Goal: Task Accomplishment & Management: Use online tool/utility

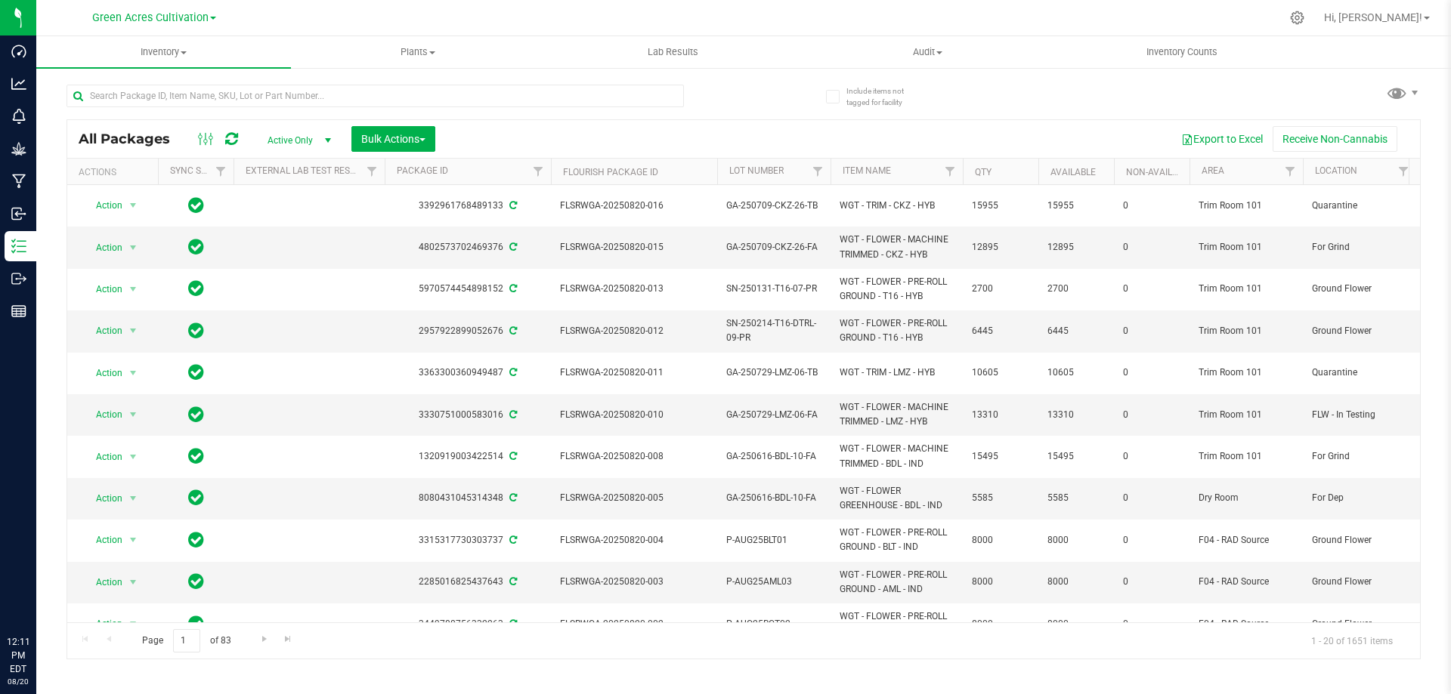
click at [434, 86] on input "text" at bounding box center [374, 96] width 617 height 23
type input "GA-250709-CKZ-26-FA"
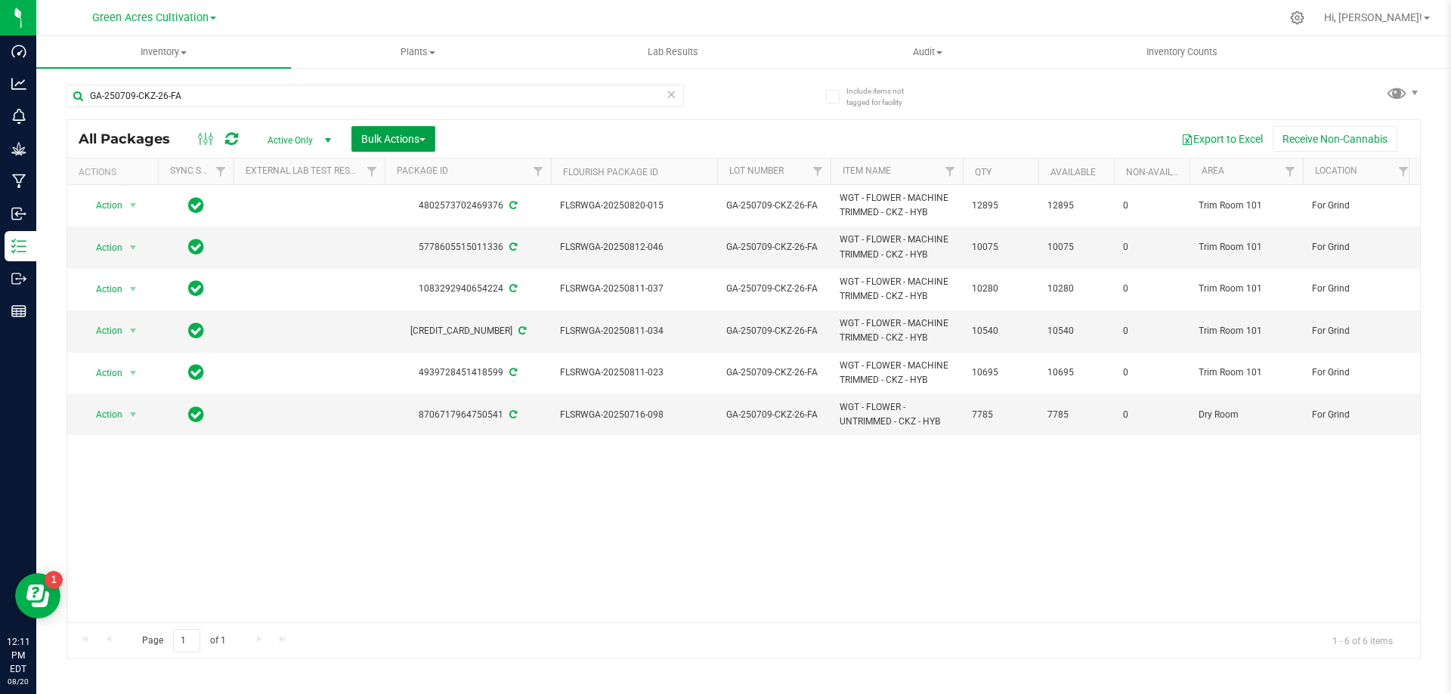
click at [418, 137] on span "Bulk Actions" at bounding box center [393, 139] width 64 height 12
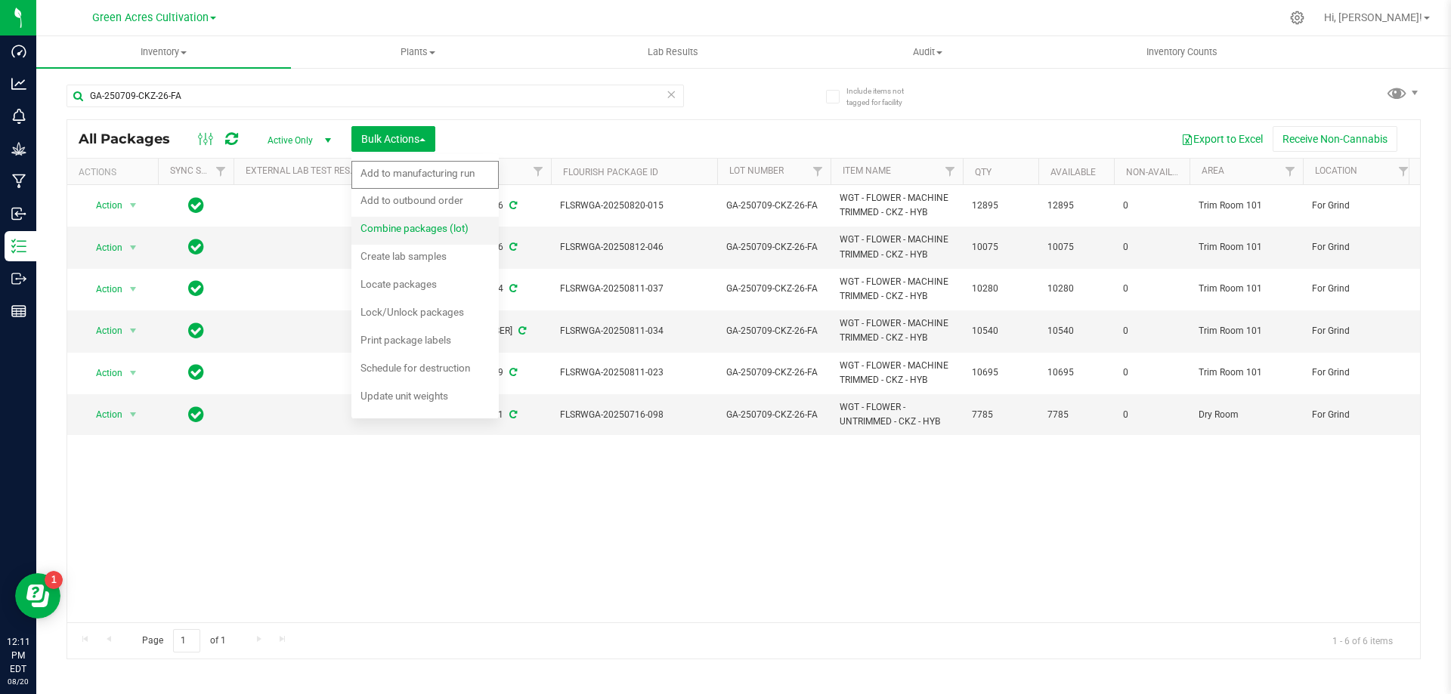
click at [425, 227] on span "Combine packages (lot)" at bounding box center [414, 228] width 108 height 12
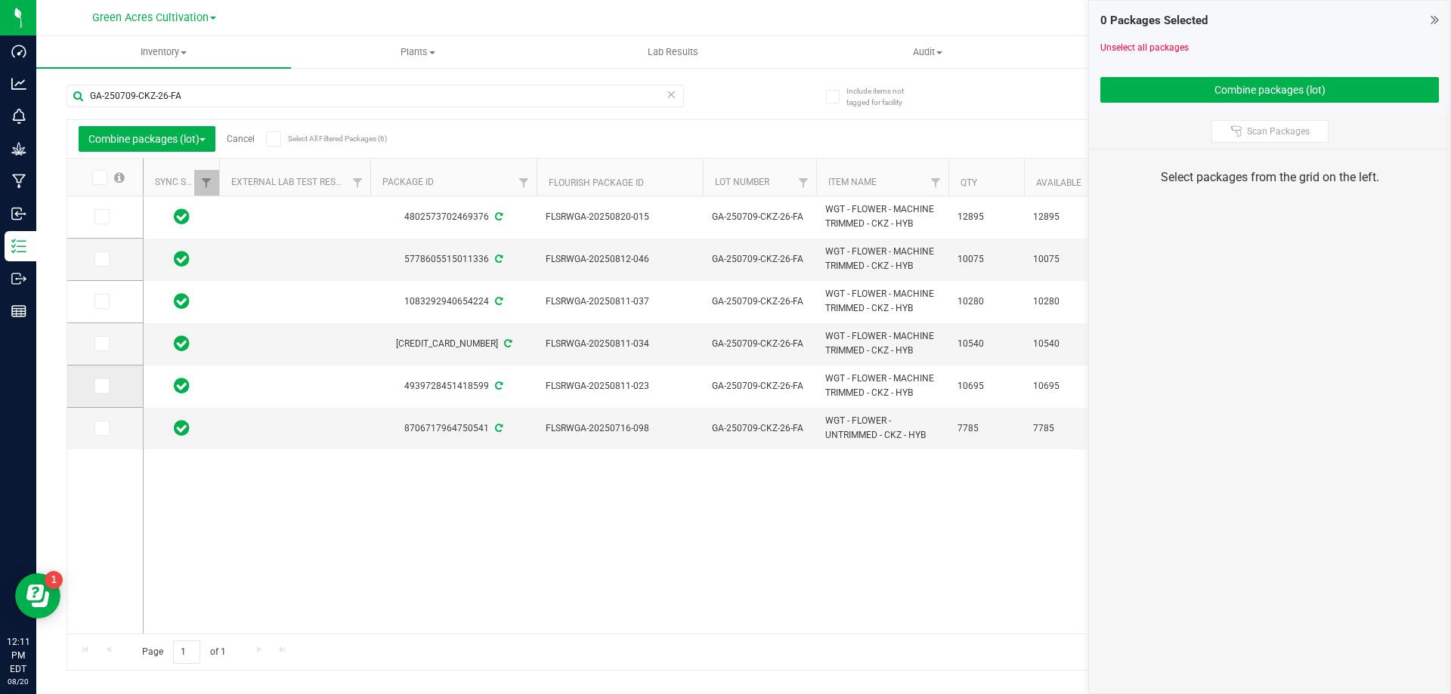
click at [111, 387] on label at bounding box center [105, 386] width 22 height 15
click at [0, 0] on input "checkbox" at bounding box center [0, 0] width 0 height 0
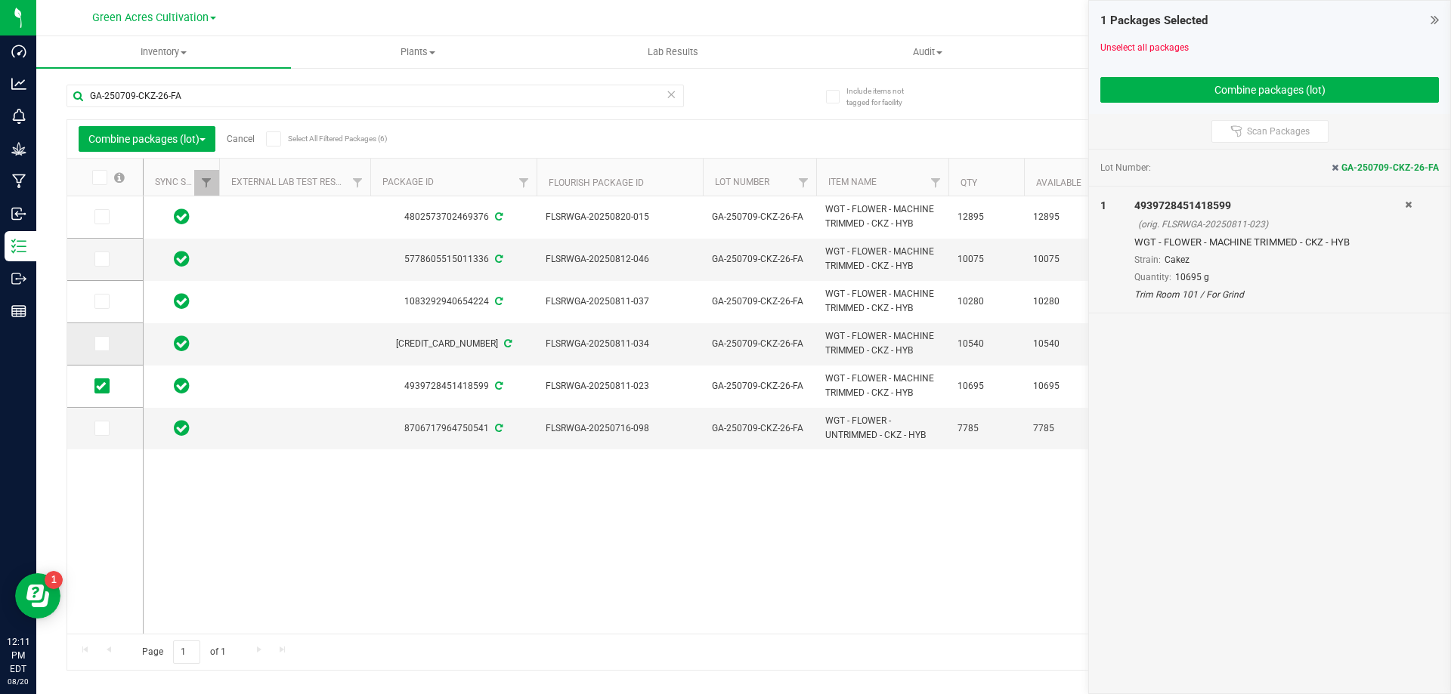
click at [105, 351] on span at bounding box center [101, 343] width 15 height 15
click at [0, 0] on input "checkbox" at bounding box center [0, 0] width 0 height 0
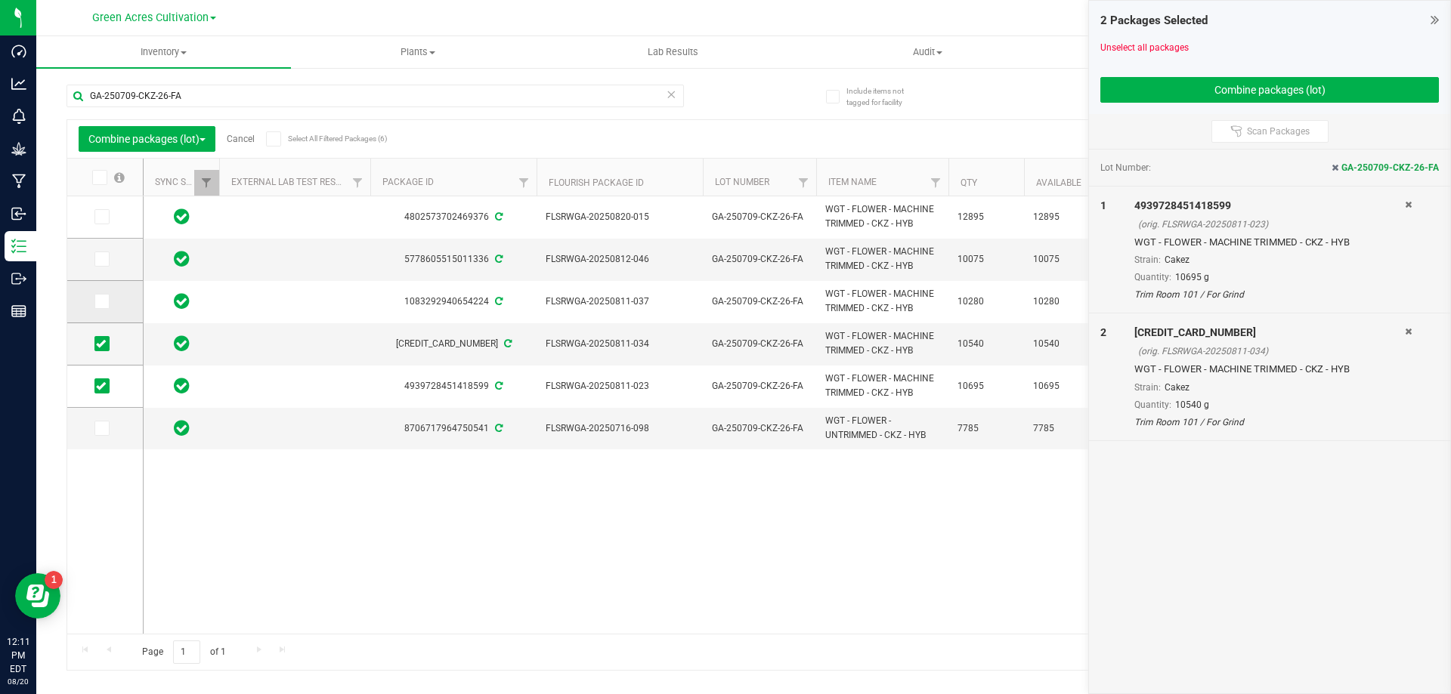
click at [126, 293] on td at bounding box center [105, 302] width 76 height 42
click at [93, 307] on td at bounding box center [105, 302] width 76 height 42
click at [110, 311] on td at bounding box center [105, 302] width 76 height 42
click at [109, 310] on td at bounding box center [105, 302] width 76 height 42
click at [109, 302] on span at bounding box center [101, 301] width 15 height 15
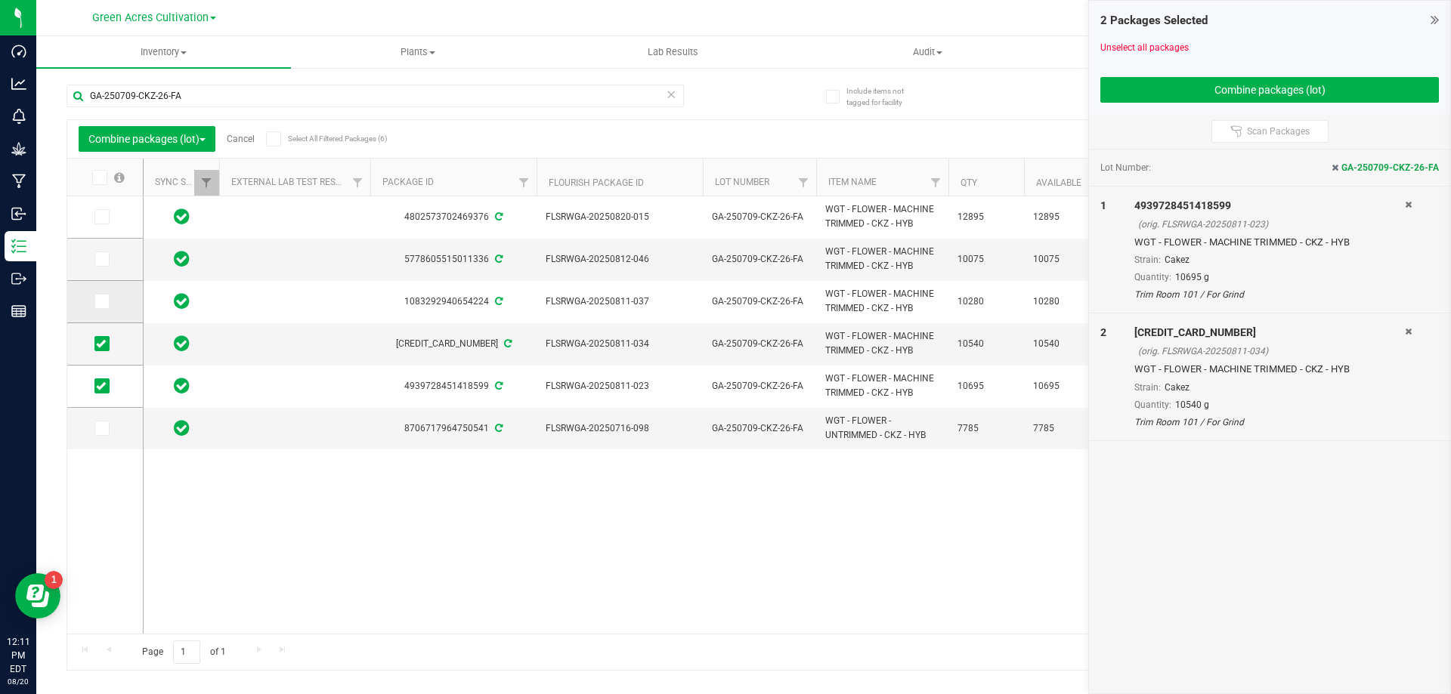
click at [0, 0] on input "checkbox" at bounding box center [0, 0] width 0 height 0
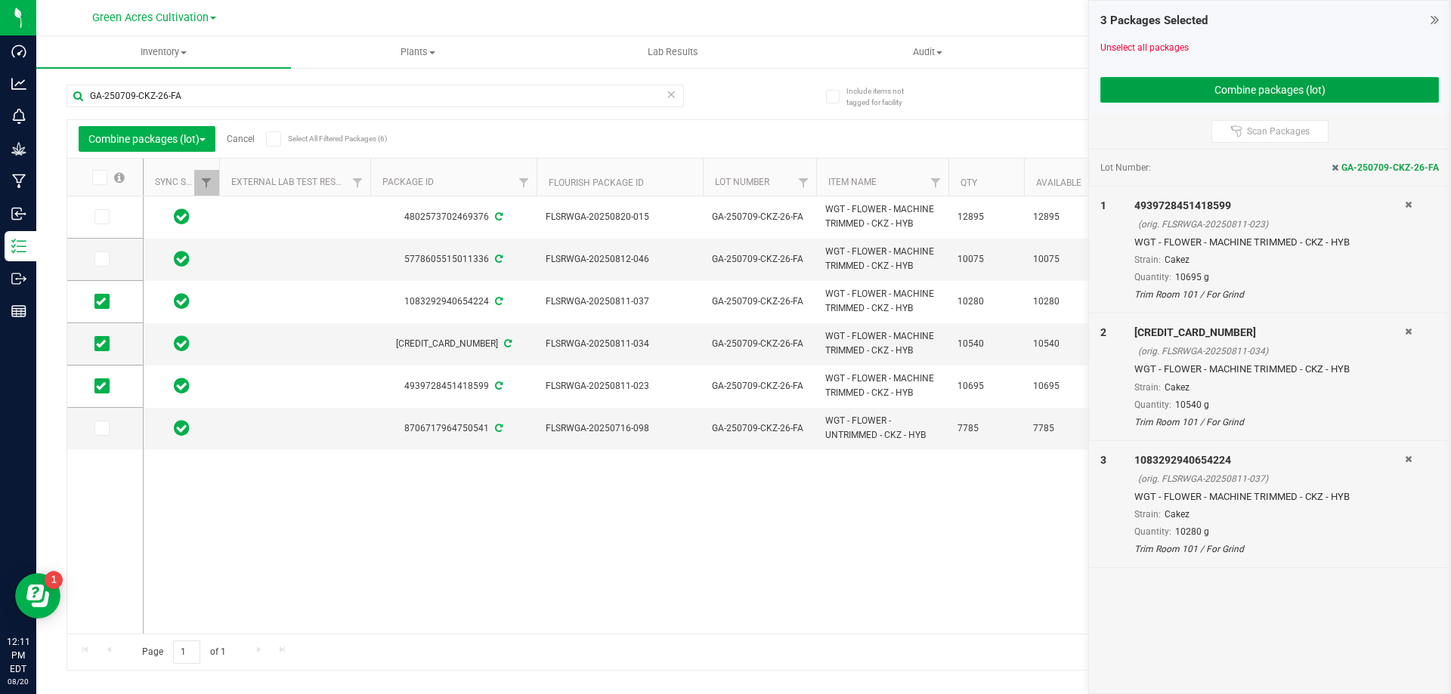
click at [1154, 89] on button "Combine packages (lot)" at bounding box center [1269, 90] width 339 height 26
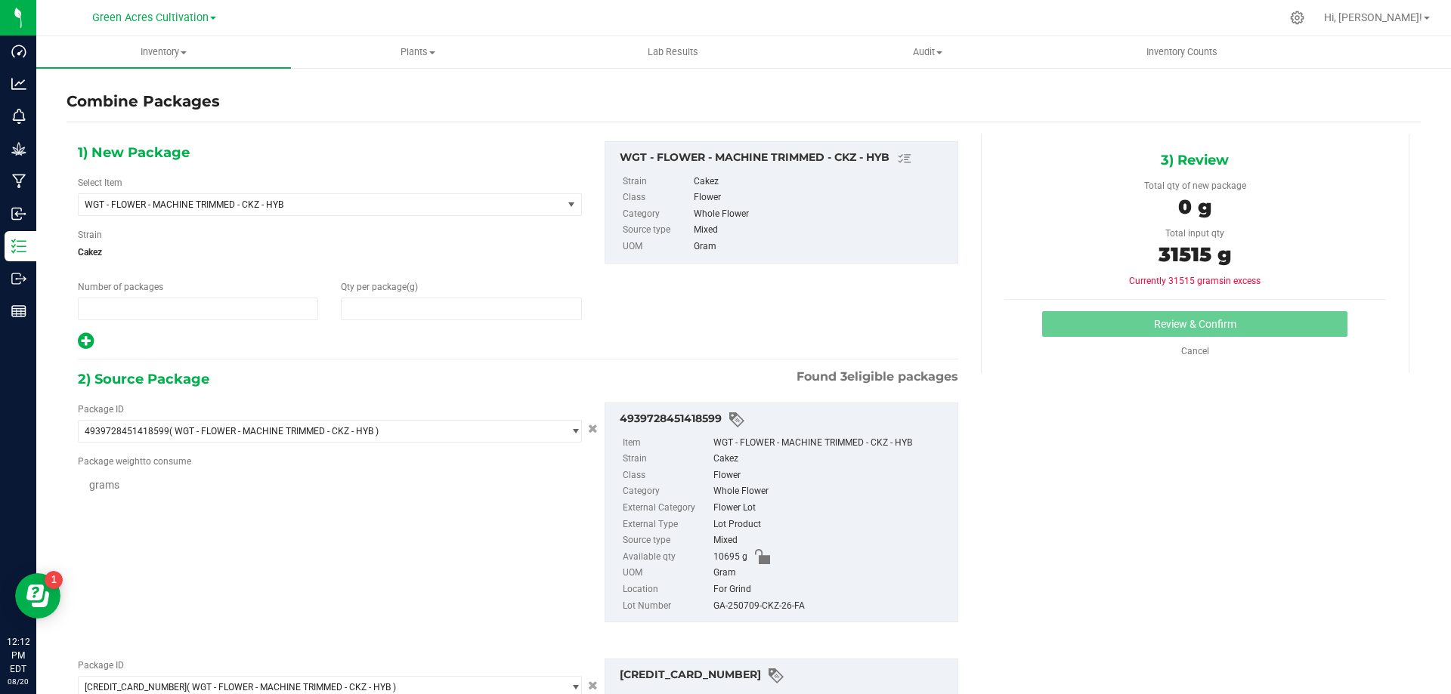
type input "1"
type input "0"
click at [468, 311] on span "0 0" at bounding box center [461, 309] width 240 height 23
type input "2"
type input "31515"
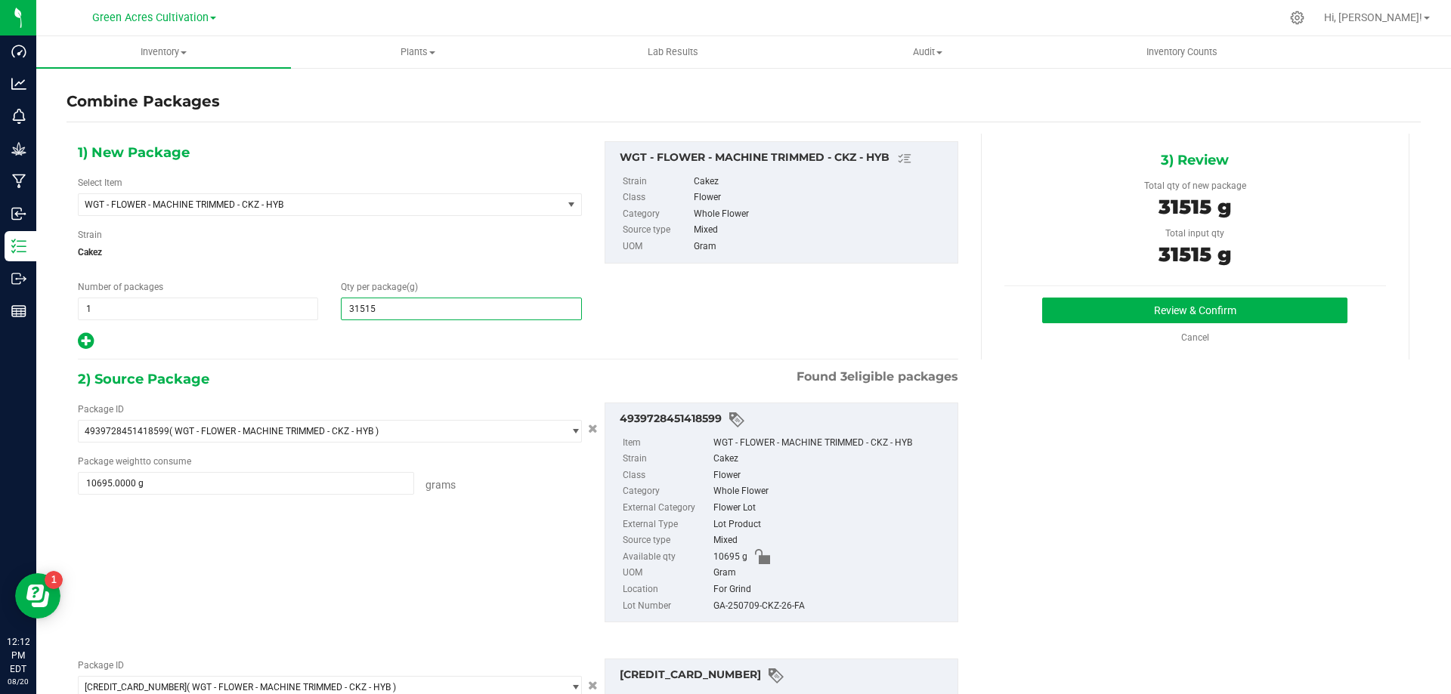
type input "31,515"
click at [769, 597] on div "For Grind" at bounding box center [831, 590] width 236 height 17
click at [784, 615] on div "4939728451418599 Item WGT - FLOWER - MACHINE TRIMMED - CKZ - HYB Strain Cakez C…" at bounding box center [781, 513] width 354 height 221
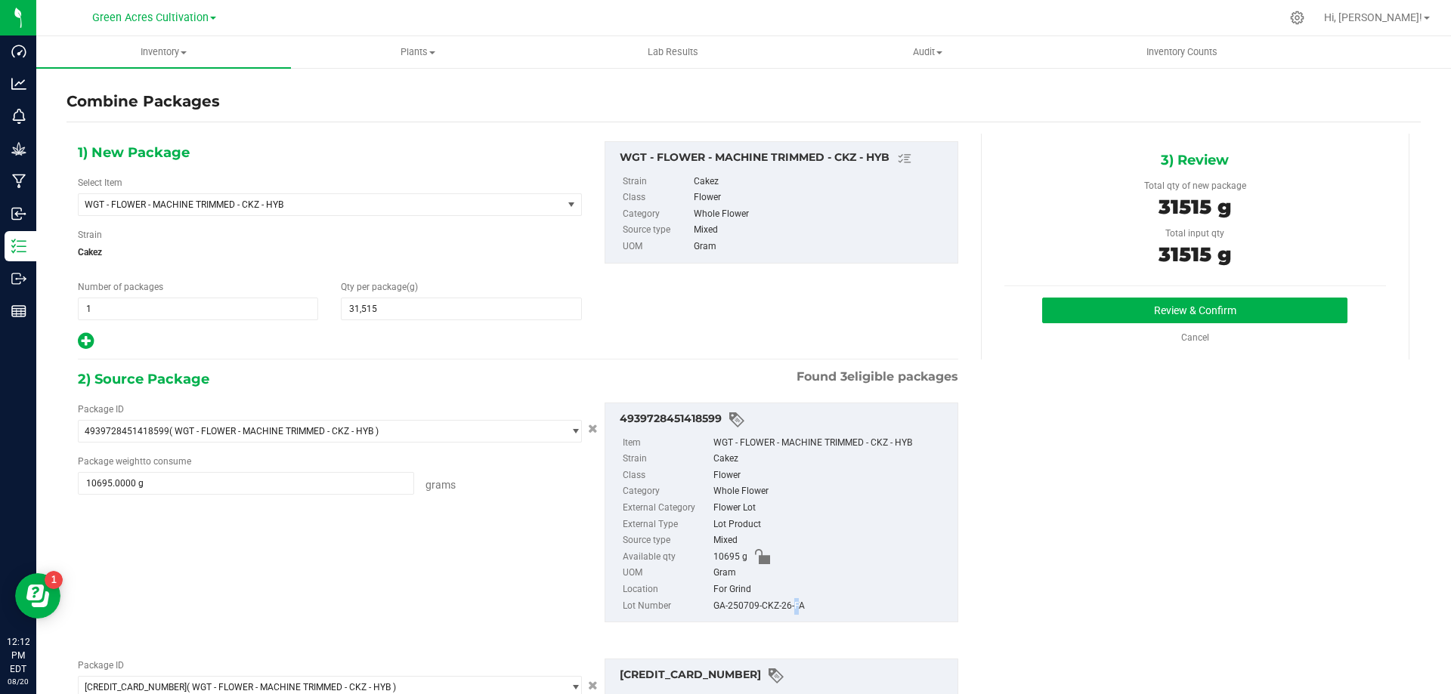
click at [784, 615] on div "4939728451418599 Item WGT - FLOWER - MACHINE TRIMMED - CKZ - HYB Strain Cakez C…" at bounding box center [781, 513] width 354 height 221
click at [782, 612] on div "GA-250709-CKZ-26-FA" at bounding box center [831, 606] width 236 height 17
copy div "GA-250709-CKZ-26-FA"
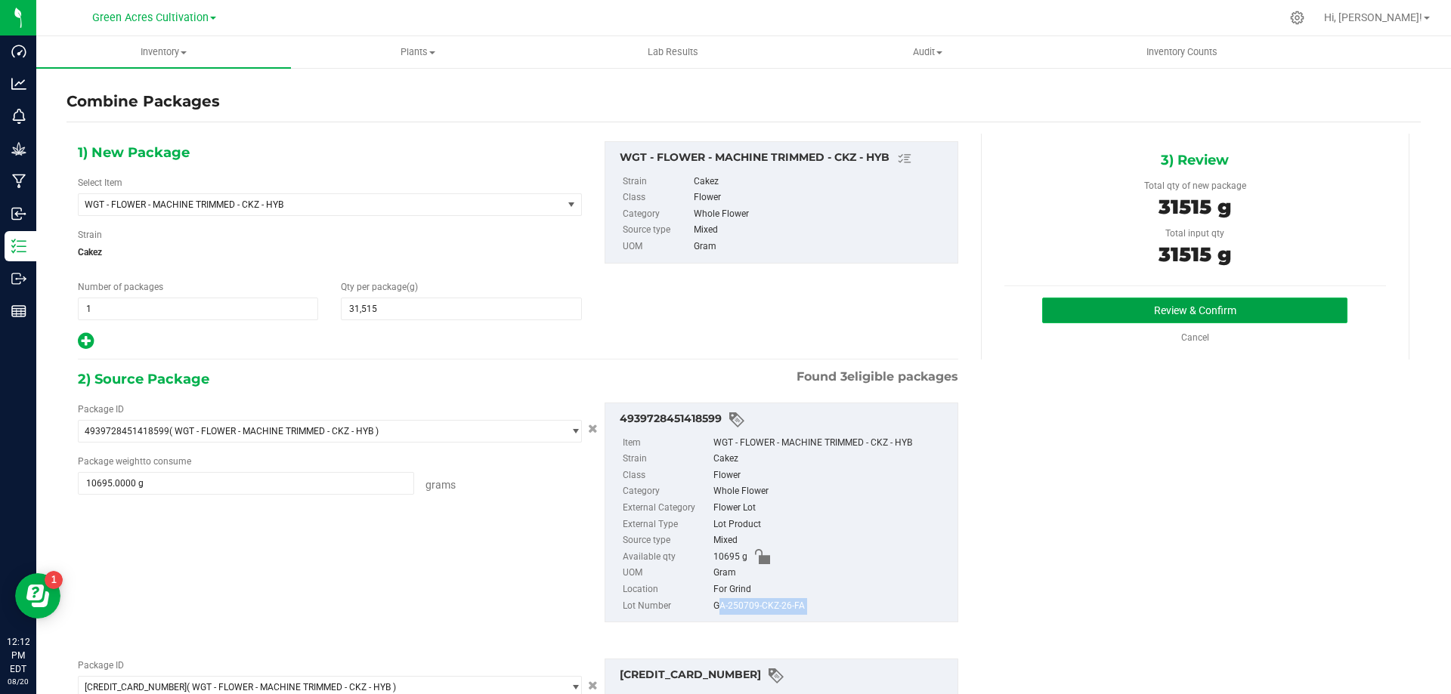
click at [1117, 312] on button "Review & Confirm" at bounding box center [1194, 311] width 305 height 26
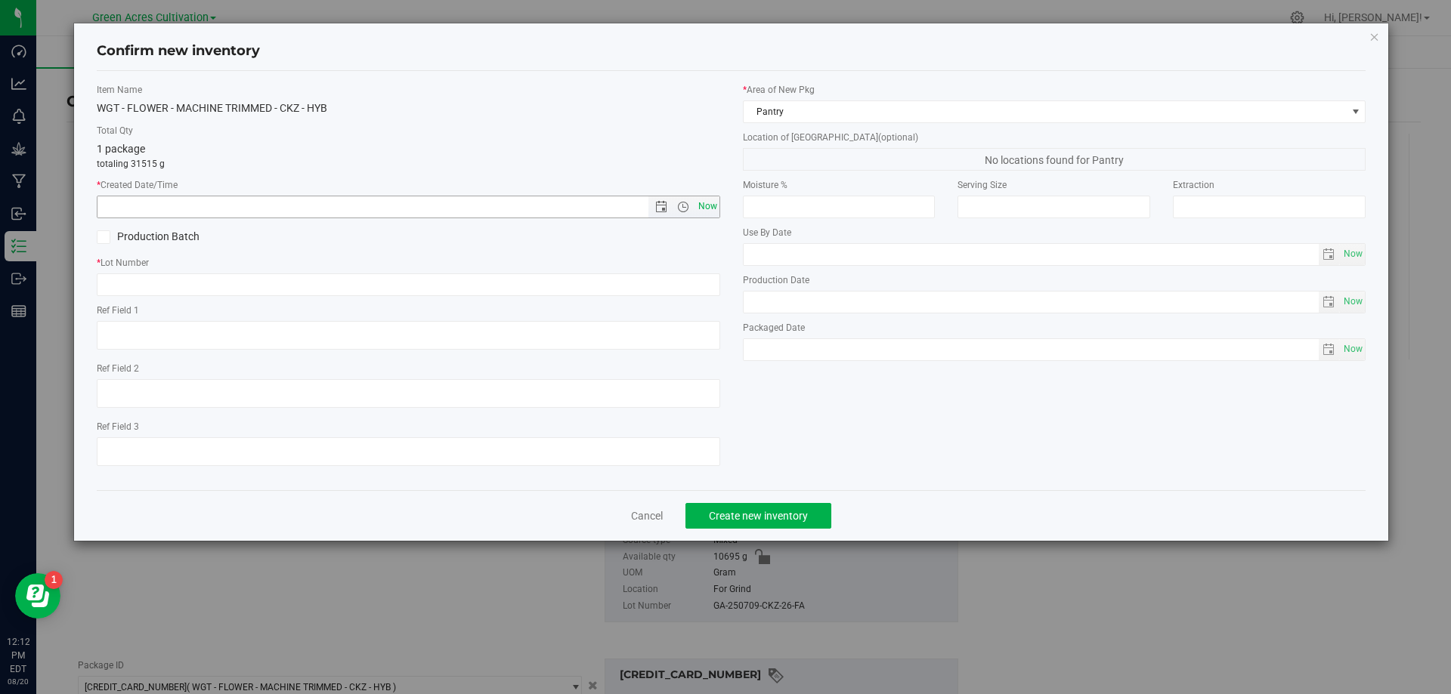
click at [710, 202] on span "Now" at bounding box center [707, 207] width 26 height 22
type input "[DATE] 12:12 PM"
click at [691, 279] on input "text" at bounding box center [408, 285] width 623 height 23
paste input "GA-250709-CKZ-26-FA"
type input "GA-250709-CKZ-26-FA"
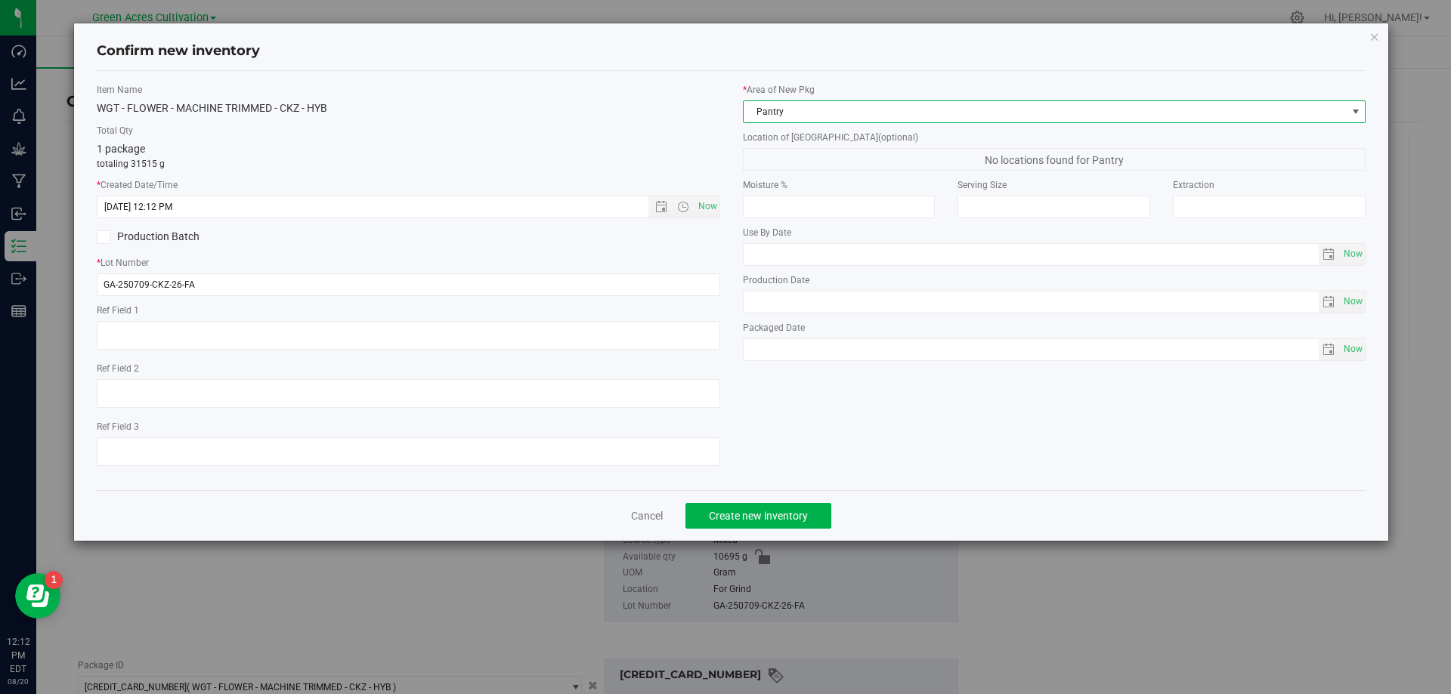
click at [839, 112] on span "Pantry" at bounding box center [1044, 111] width 603 height 21
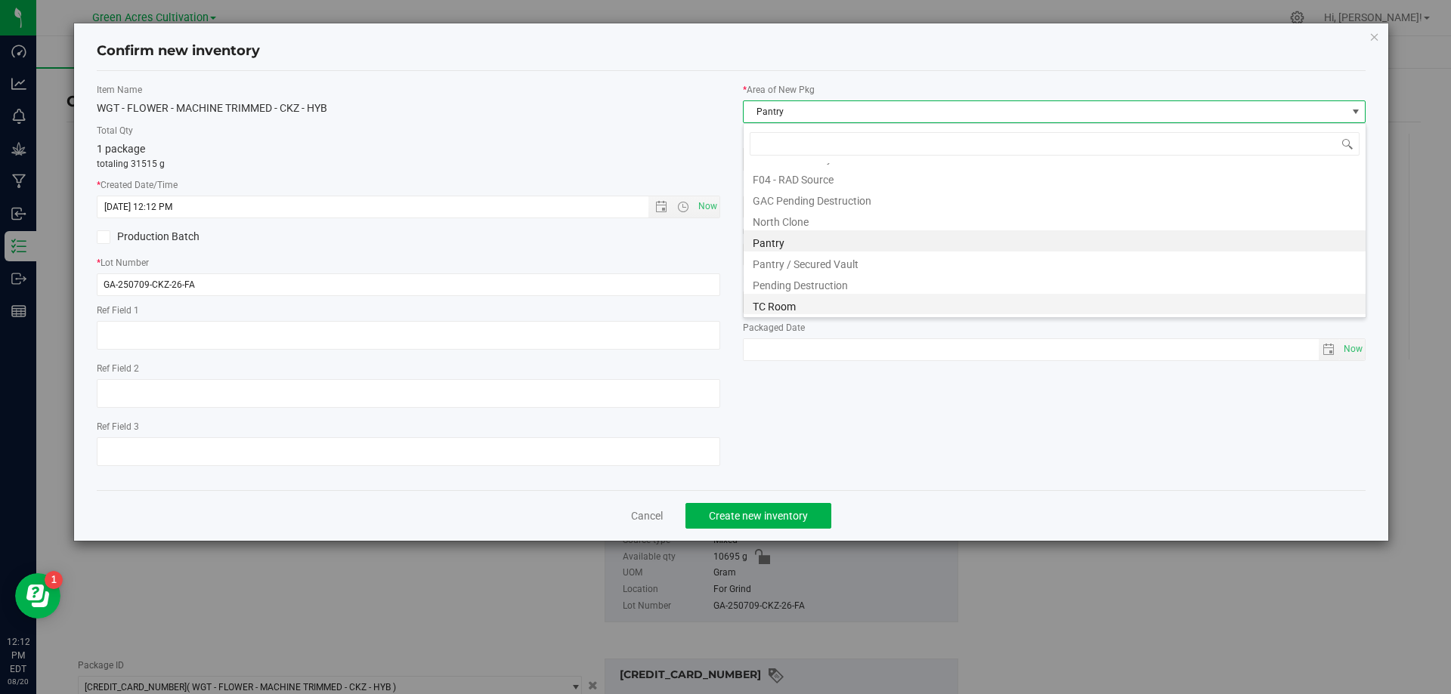
scroll to position [209, 0]
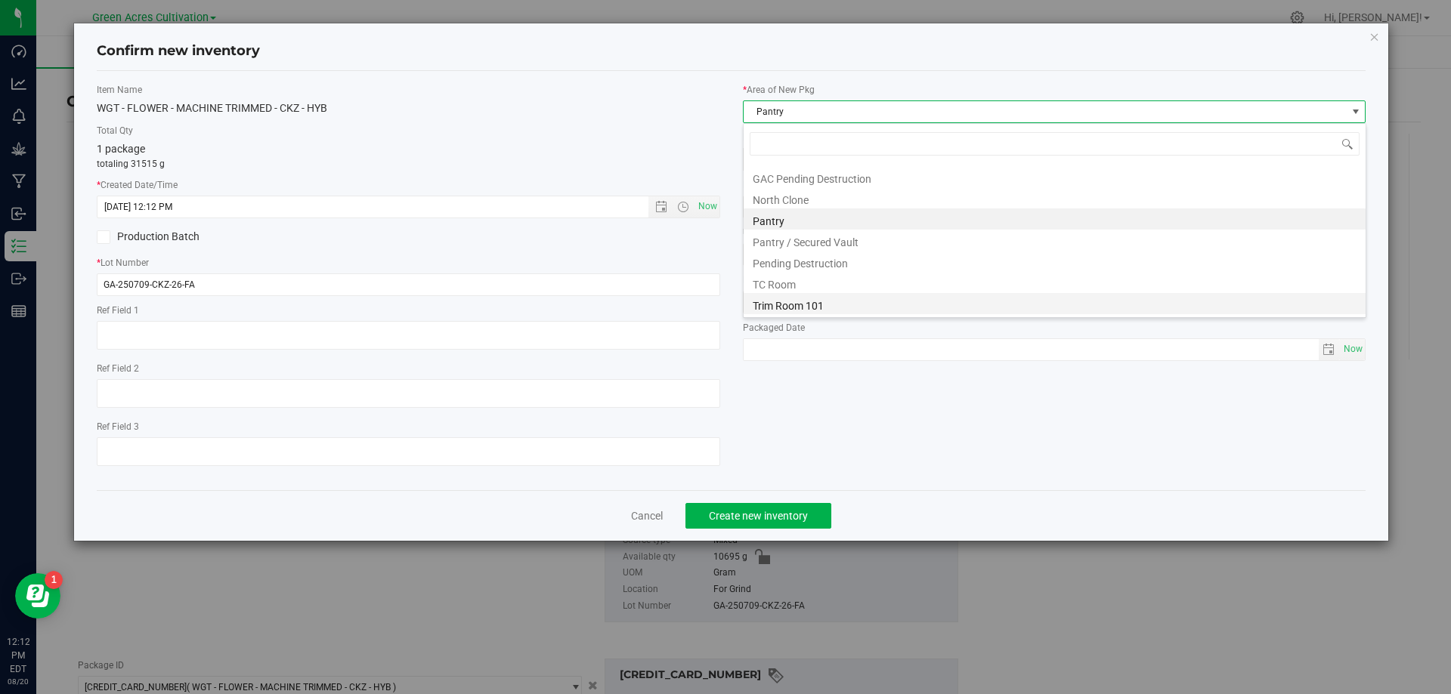
click at [831, 305] on li "Trim Room 101" at bounding box center [1054, 303] width 622 height 21
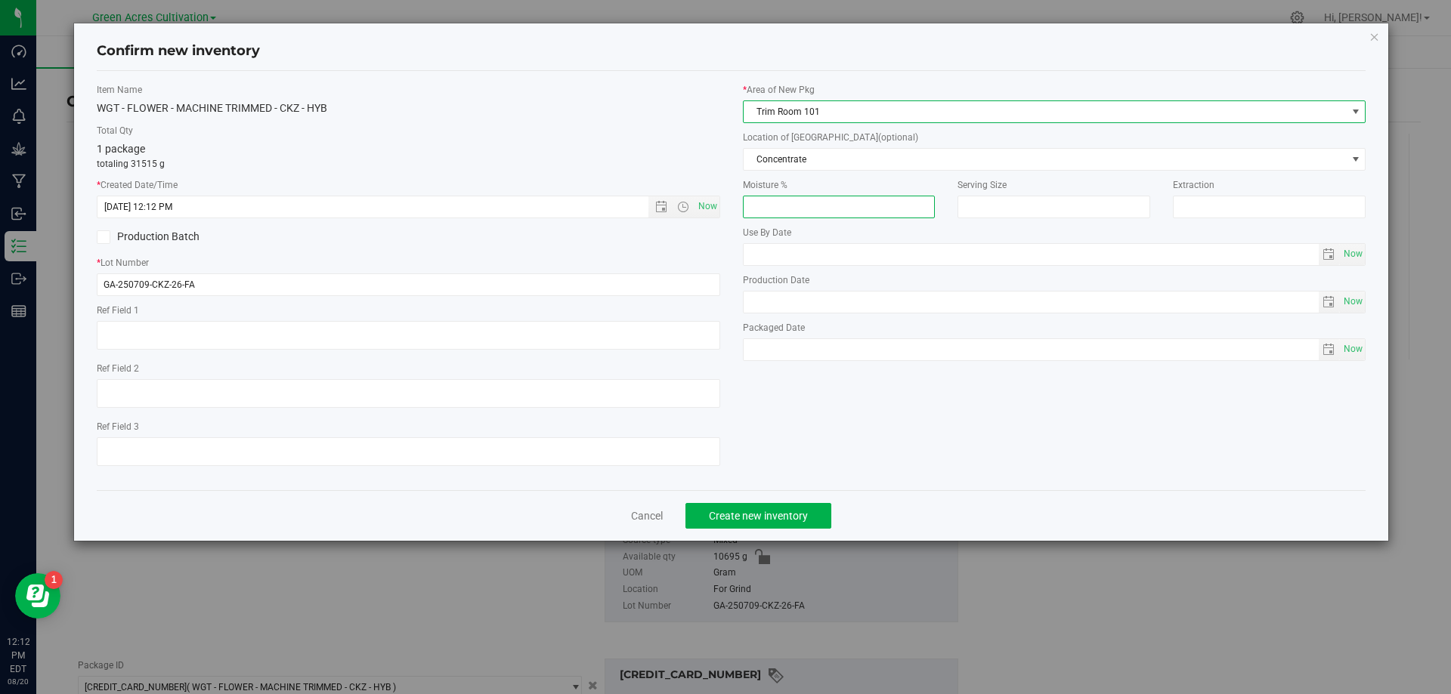
click at [830, 199] on input "number" at bounding box center [839, 207] width 193 height 23
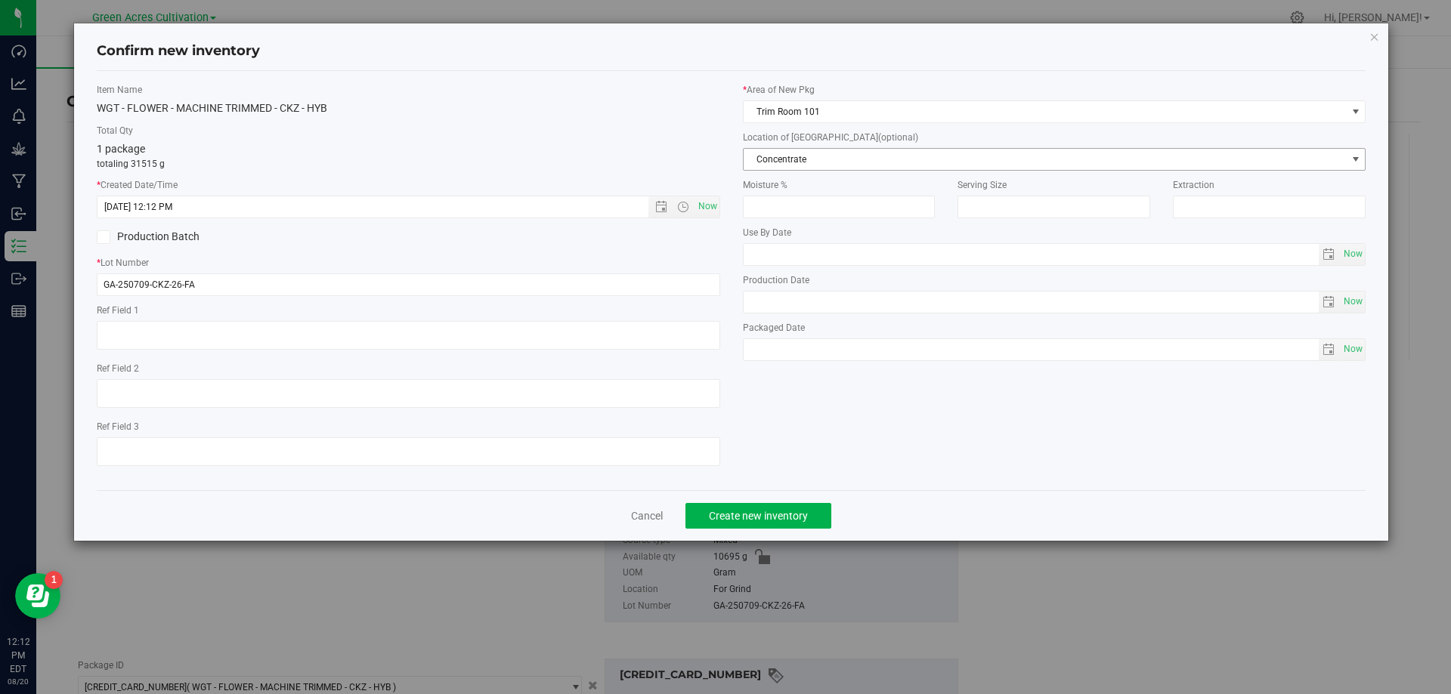
click at [843, 165] on span "Concentrate" at bounding box center [1044, 159] width 603 height 21
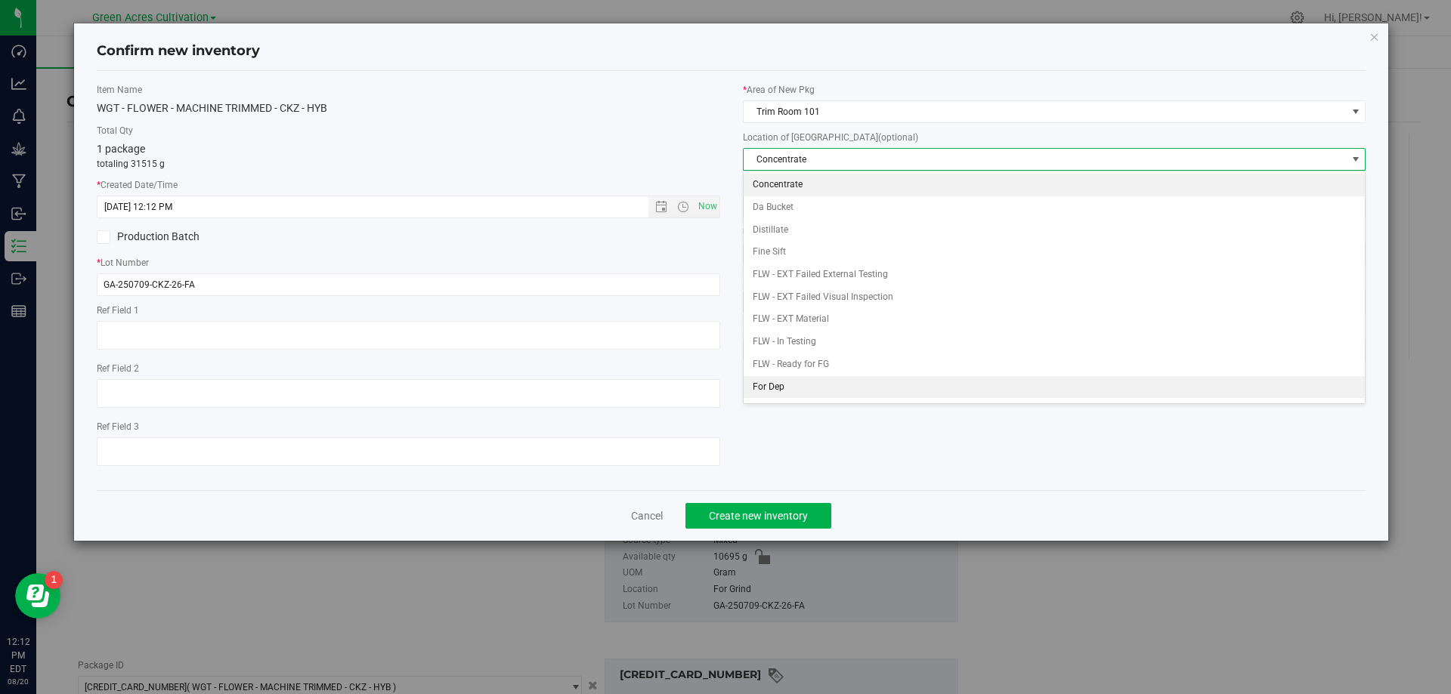
scroll to position [151, 0]
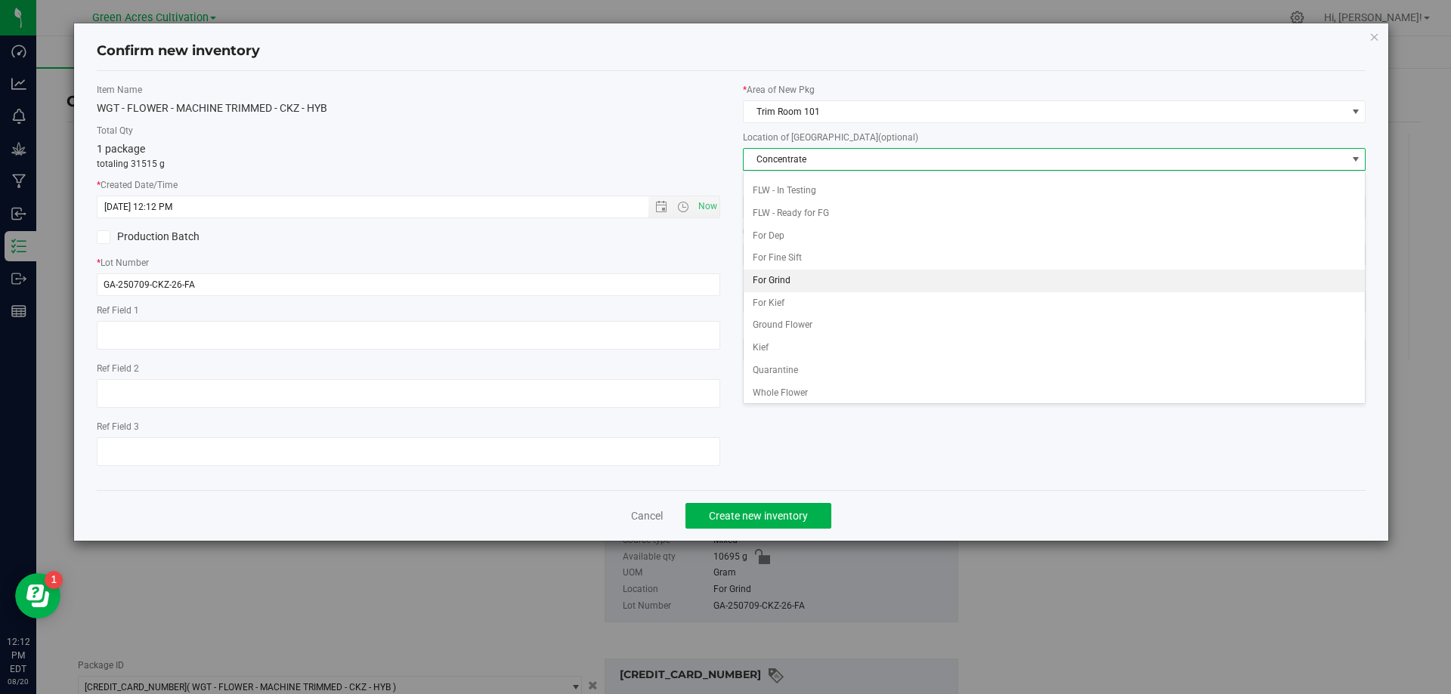
click at [806, 277] on li "For Grind" at bounding box center [1054, 281] width 622 height 23
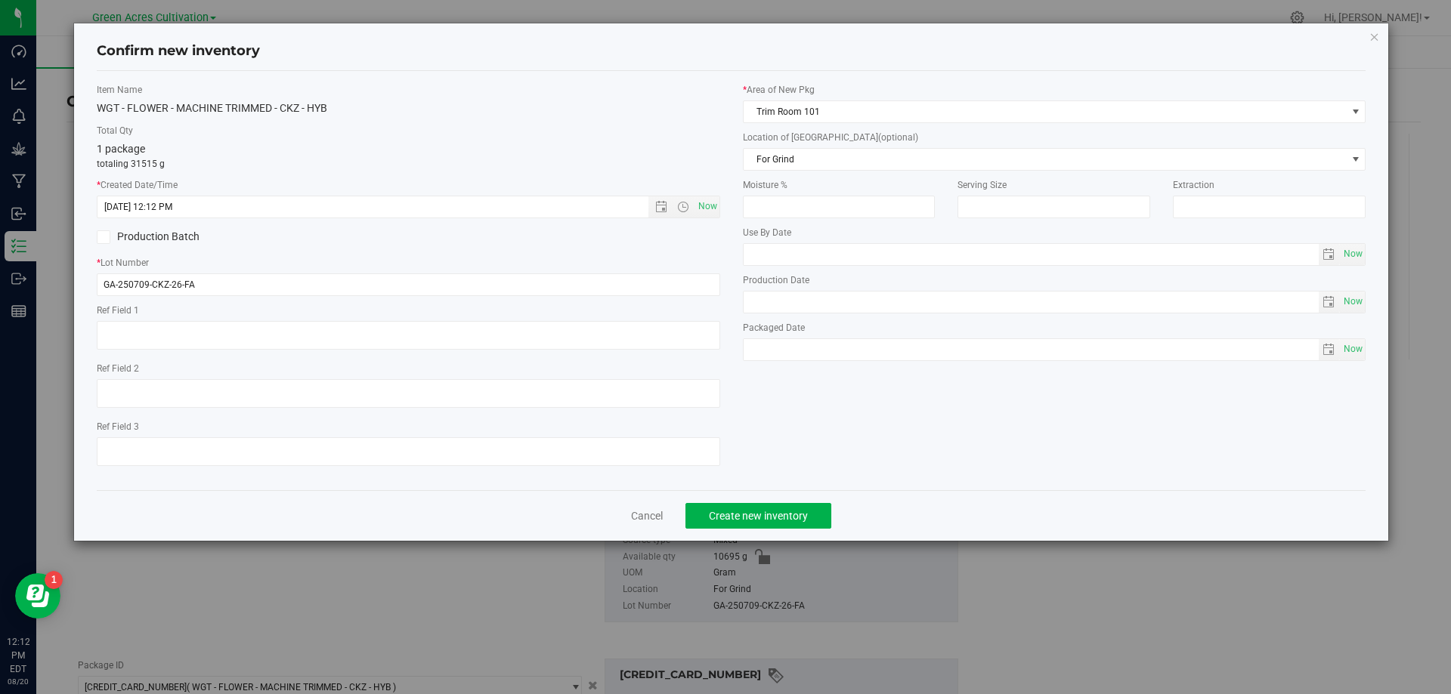
click at [803, 502] on div "Cancel Create new inventory" at bounding box center [731, 515] width 1269 height 51
click at [803, 530] on div "Cancel Create new inventory" at bounding box center [731, 515] width 1269 height 51
click at [801, 521] on span "Create new inventory" at bounding box center [758, 516] width 99 height 12
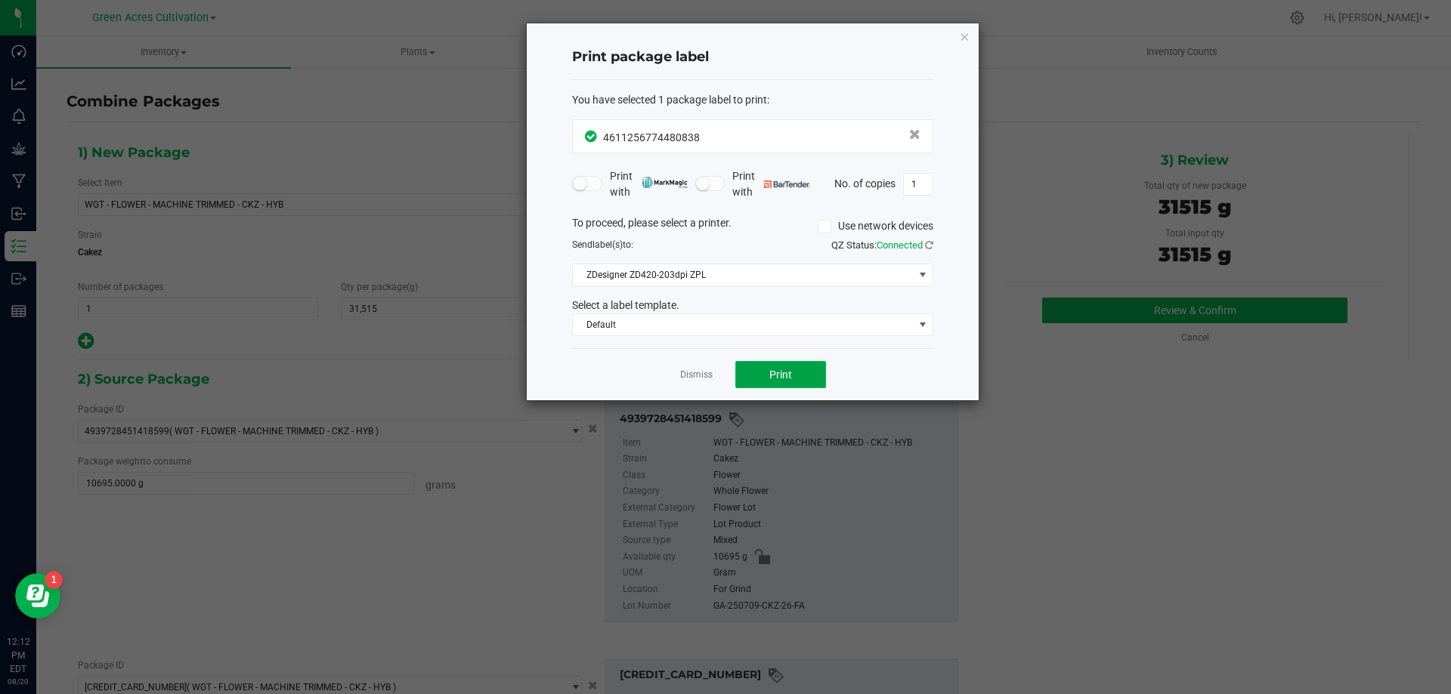
click at [785, 367] on button "Print" at bounding box center [780, 374] width 91 height 27
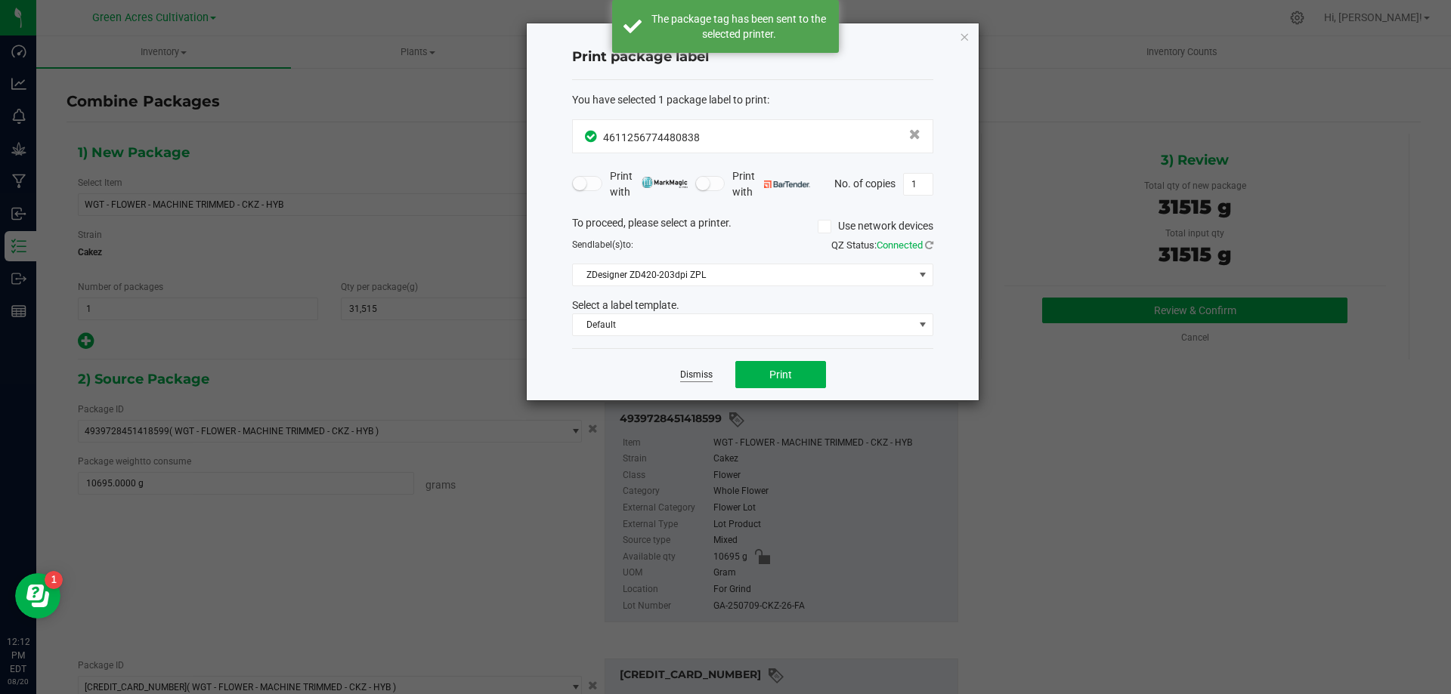
click at [704, 378] on link "Dismiss" at bounding box center [696, 375] width 32 height 13
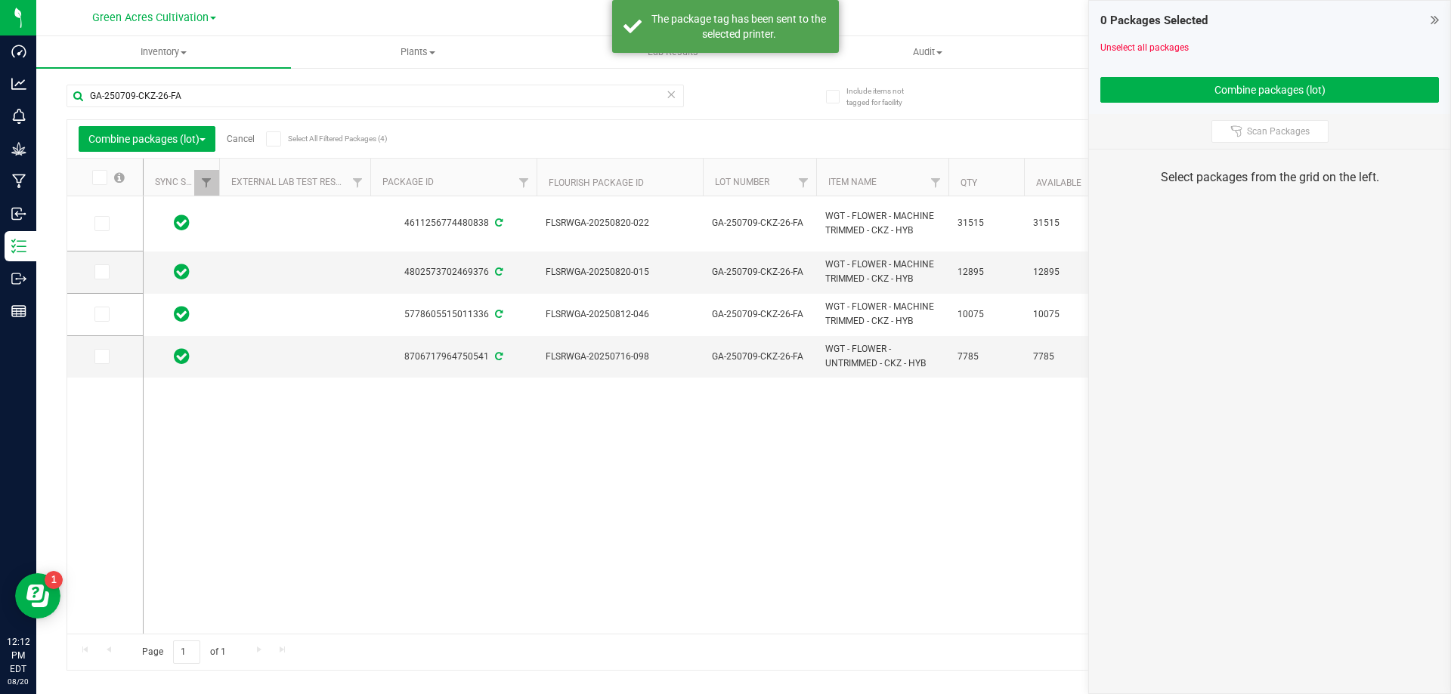
click at [250, 141] on link "Cancel" at bounding box center [241, 139] width 28 height 11
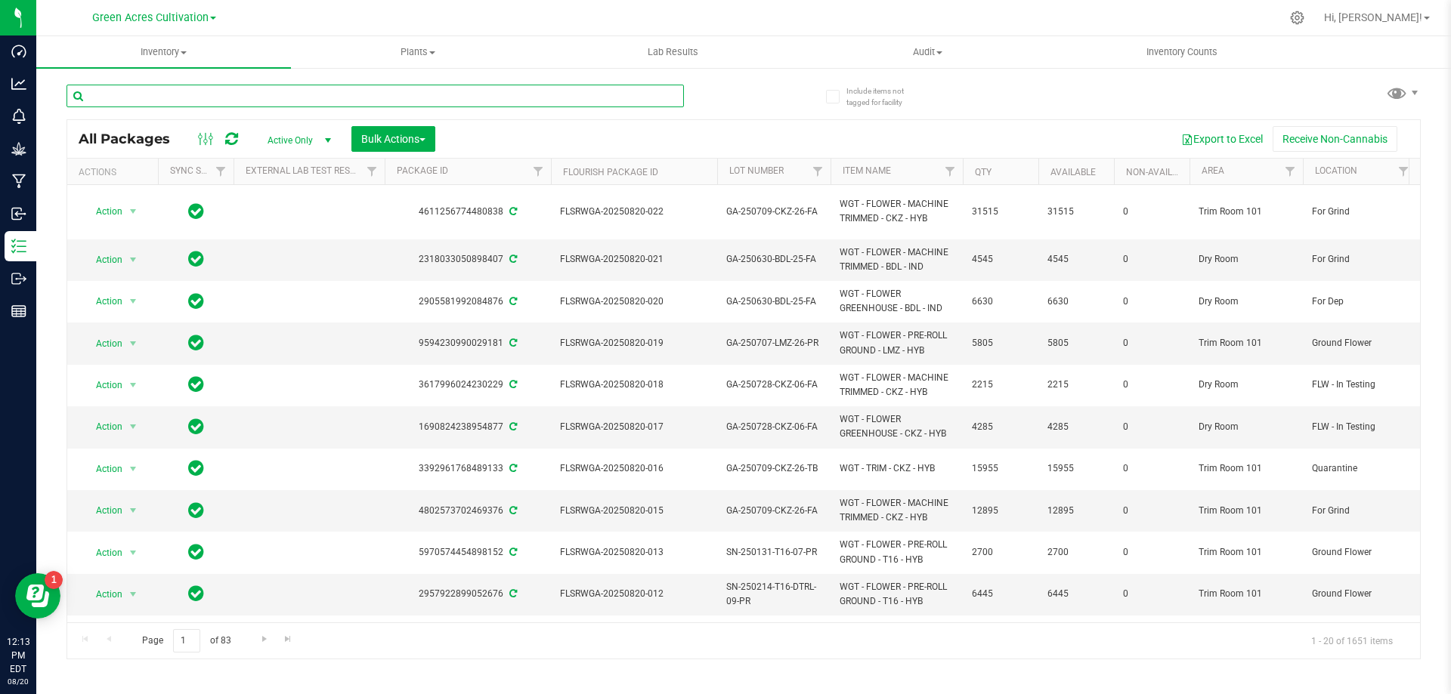
click at [334, 87] on input "text" at bounding box center [374, 96] width 617 height 23
paste input "FLSRWGA-20250820-022"
type input "FLSRWGA-20250820-022"
